Goal: Complete application form: Complete application form

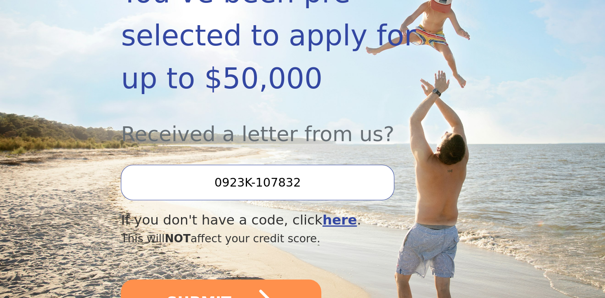
scroll to position [248, 0]
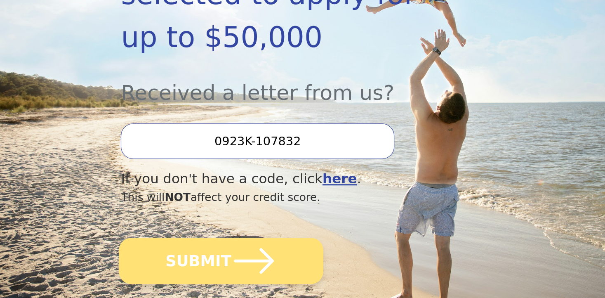
click at [216, 238] on button "SUBMIT" at bounding box center [221, 261] width 205 height 46
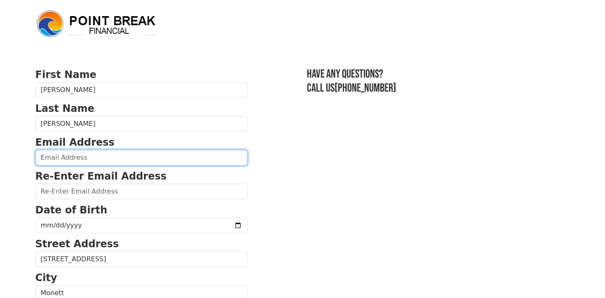
click at [95, 157] on input "email" at bounding box center [141, 158] width 212 height 16
type input "[EMAIL_ADDRESS][DOMAIN_NAME]"
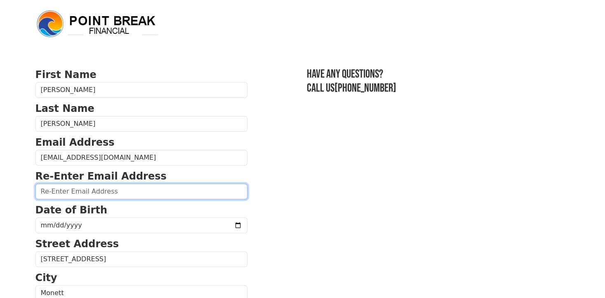
type input "[EMAIL_ADDRESS][DOMAIN_NAME]"
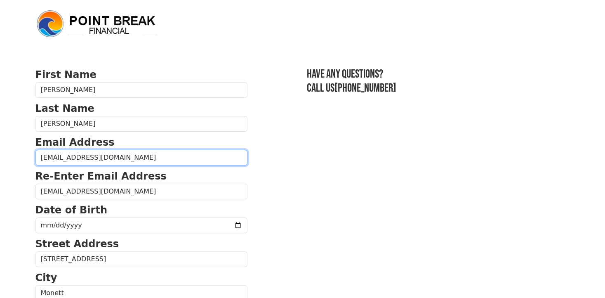
scroll to position [41, 0]
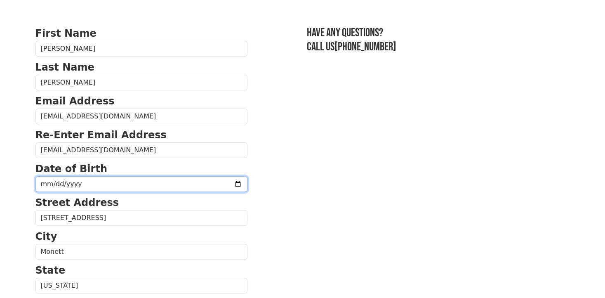
click at [145, 179] on input "date" at bounding box center [141, 184] width 212 height 16
type input "1971-08-24"
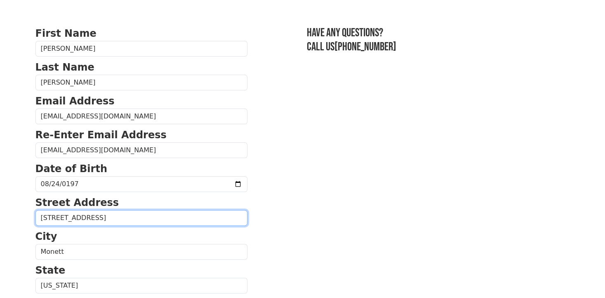
type input "218 1/2 5th St"
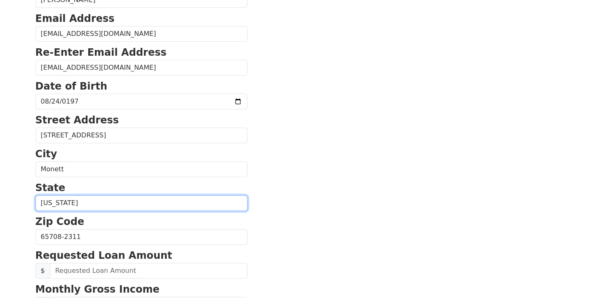
scroll to position [206, 0]
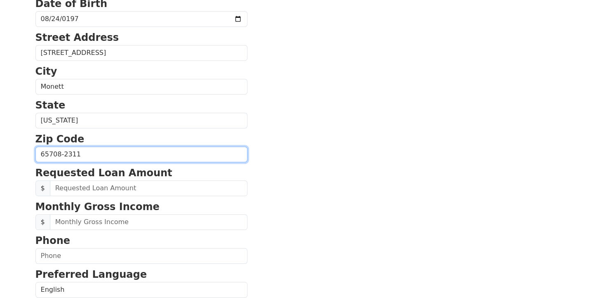
click at [125, 148] on input "65708-2311" at bounding box center [141, 154] width 212 height 16
type input "65708"
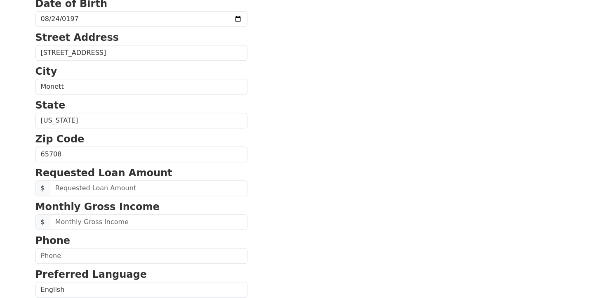
click at [123, 178] on p "Requested Loan Amount" at bounding box center [141, 172] width 212 height 15
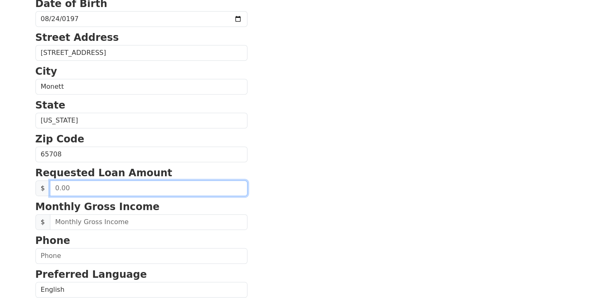
click at [122, 186] on input "text" at bounding box center [149, 188] width 198 height 16
type input "30,000.00"
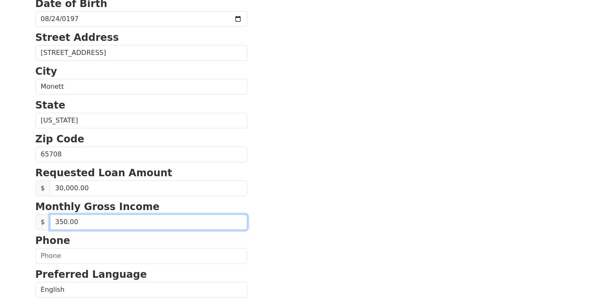
type input "3,500.00"
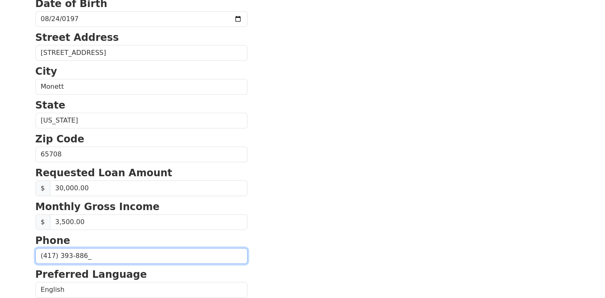
type input "(417) 393-8869"
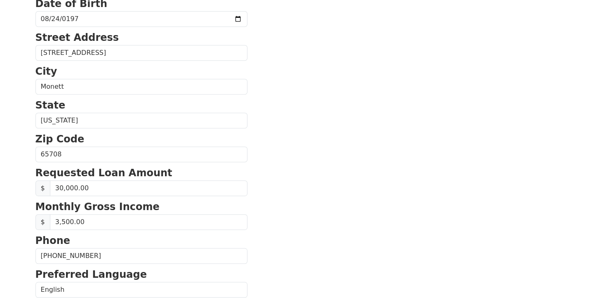
scroll to position [355, 0]
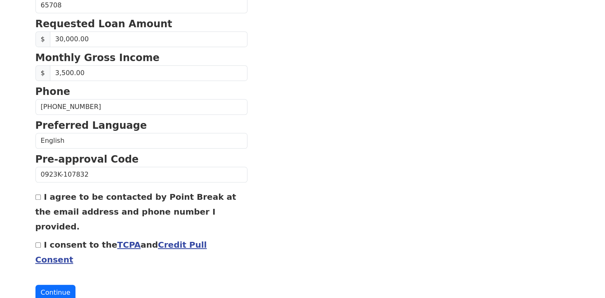
click at [37, 195] on input "I agree to be contacted by Point Break at the email address and phone number I …" at bounding box center [37, 196] width 5 height 5
checkbox input "true"
click at [38, 242] on input "I consent to the TCPA and Credit Pull Consent" at bounding box center [37, 244] width 5 height 5
checkbox input "true"
click at [52, 285] on button "Continue" at bounding box center [55, 293] width 40 height 16
